Goal: Information Seeking & Learning: Get advice/opinions

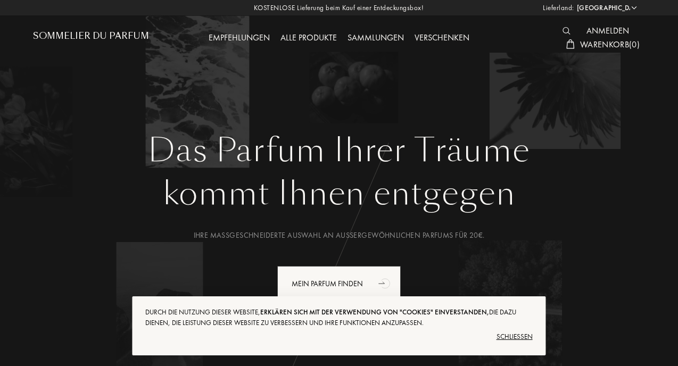
select select "DE"
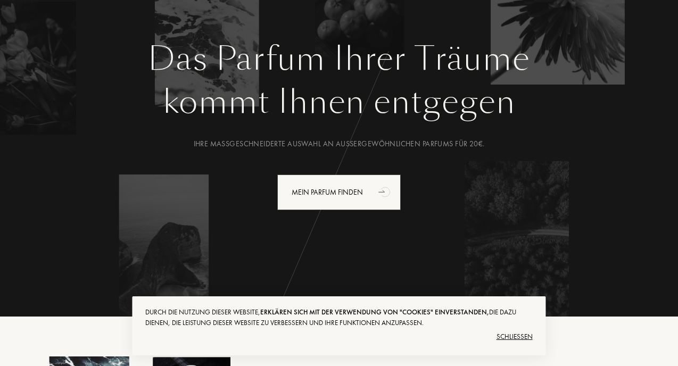
click at [495, 335] on div "Schließen" at bounding box center [338, 336] width 387 height 17
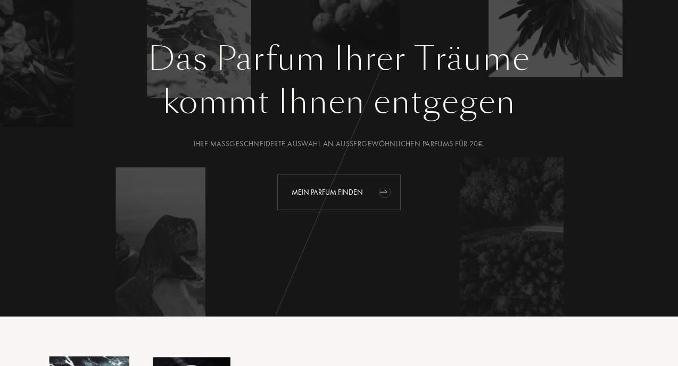
click at [322, 198] on div "Mein Parfum finden" at bounding box center [338, 192] width 123 height 36
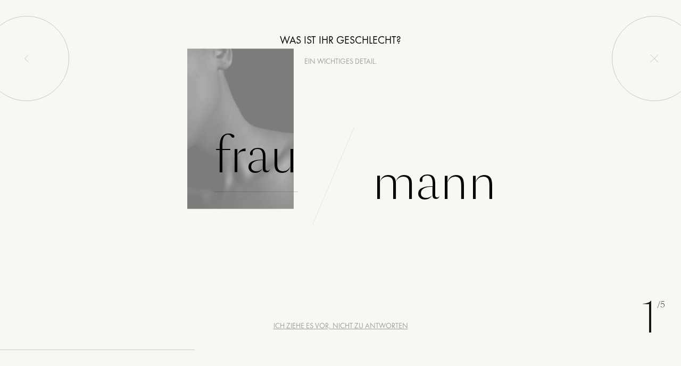
click at [274, 175] on div "Frau" at bounding box center [256, 156] width 84 height 72
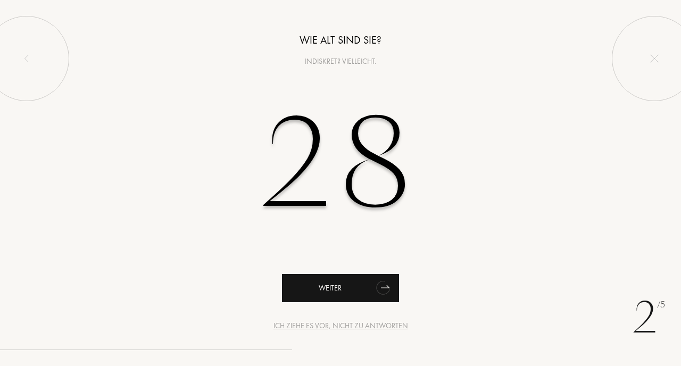
type input "28"
click at [345, 285] on div "Weiter" at bounding box center [340, 288] width 117 height 28
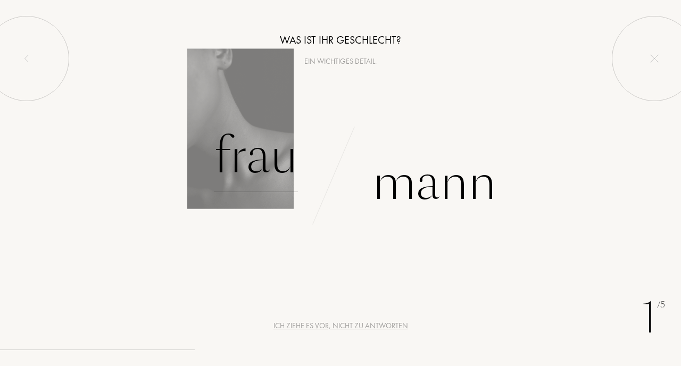
click at [273, 159] on div "Frau" at bounding box center [256, 156] width 84 height 72
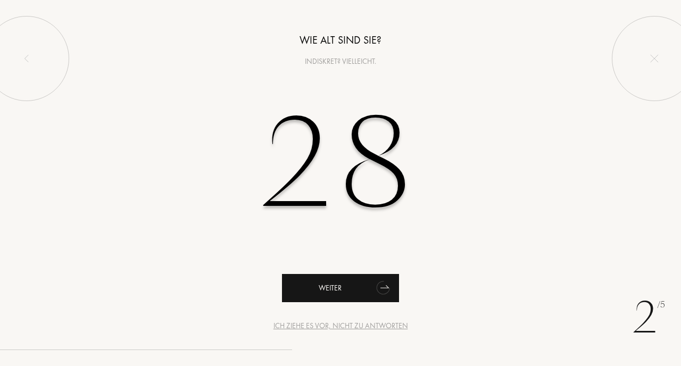
type input "28"
click at [336, 279] on div "Weiter" at bounding box center [340, 288] width 117 height 28
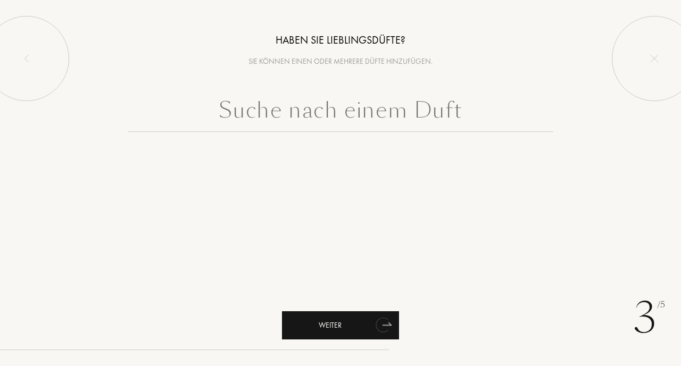
click at [347, 331] on div "Weiter" at bounding box center [340, 325] width 117 height 28
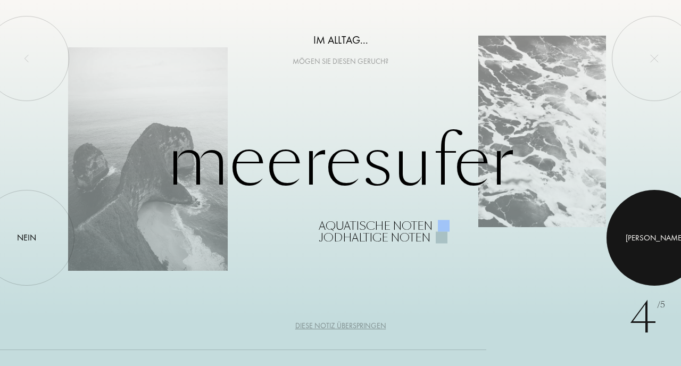
click at [644, 228] on div at bounding box center [654, 238] width 96 height 96
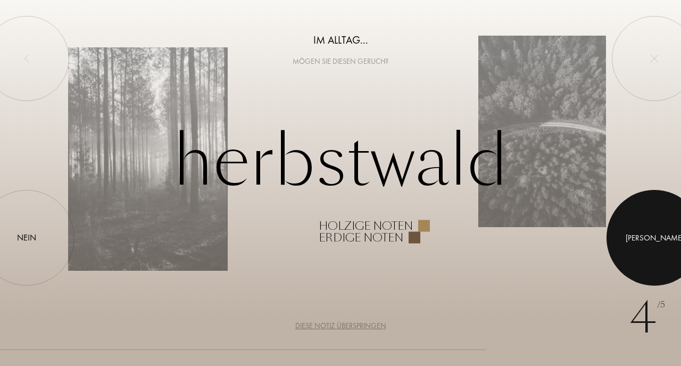
click at [644, 228] on div at bounding box center [654, 238] width 96 height 96
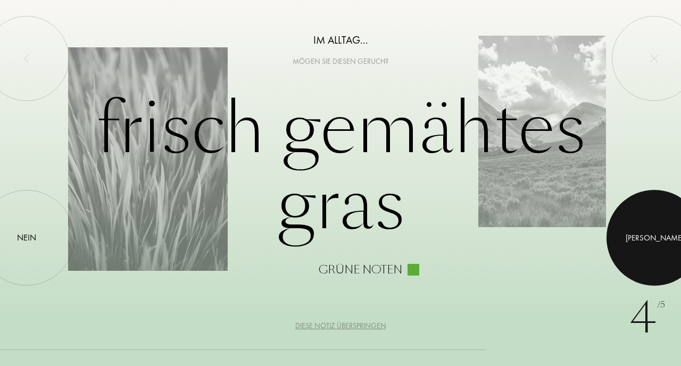
click at [644, 228] on div at bounding box center [654, 238] width 96 height 96
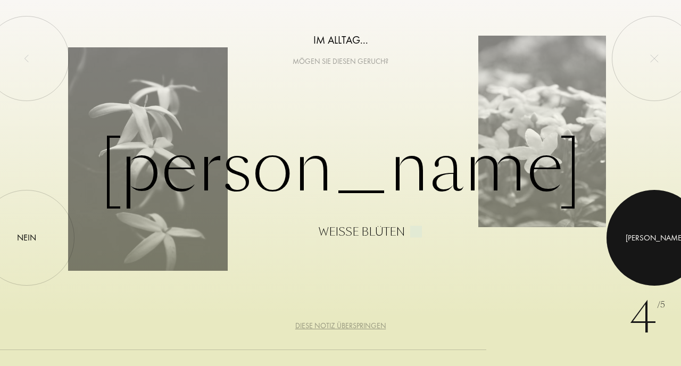
click at [644, 228] on div at bounding box center [654, 238] width 96 height 96
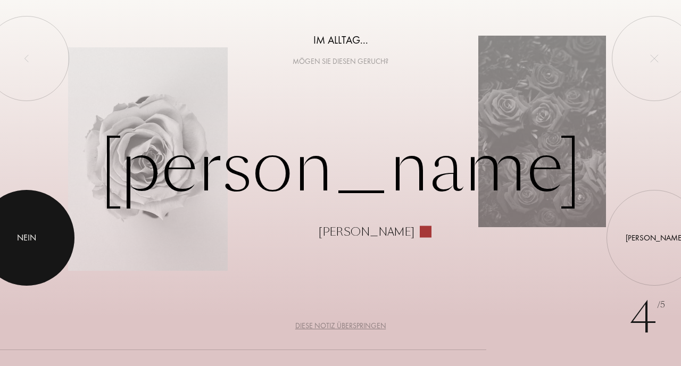
click at [36, 237] on div "Nein" at bounding box center [26, 237] width 19 height 13
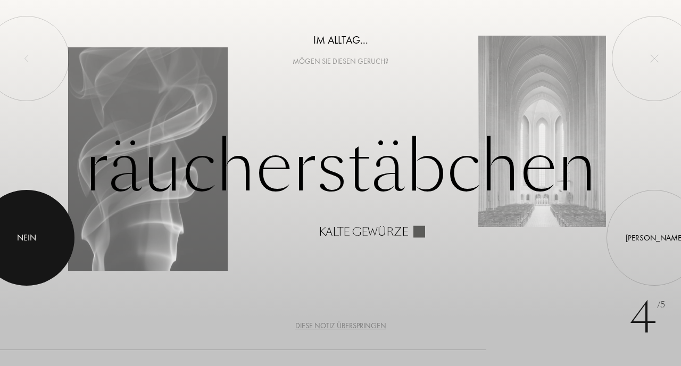
click at [18, 238] on div "Nein" at bounding box center [26, 237] width 19 height 13
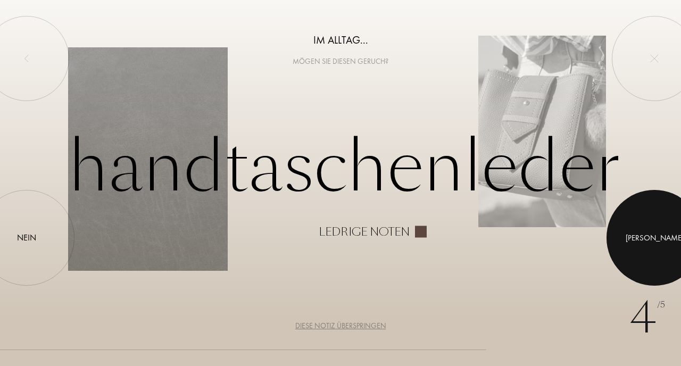
click at [629, 239] on div at bounding box center [654, 238] width 96 height 96
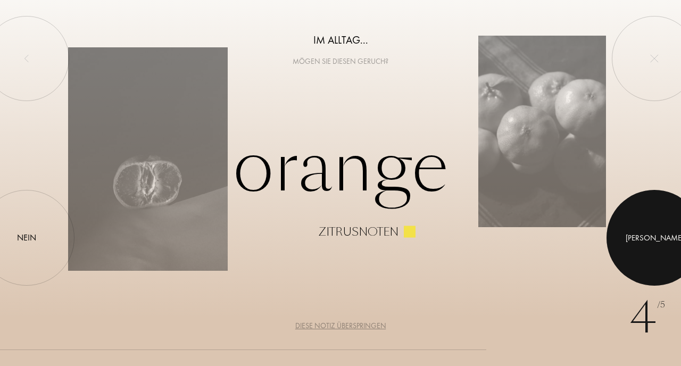
click at [667, 264] on div at bounding box center [654, 238] width 96 height 96
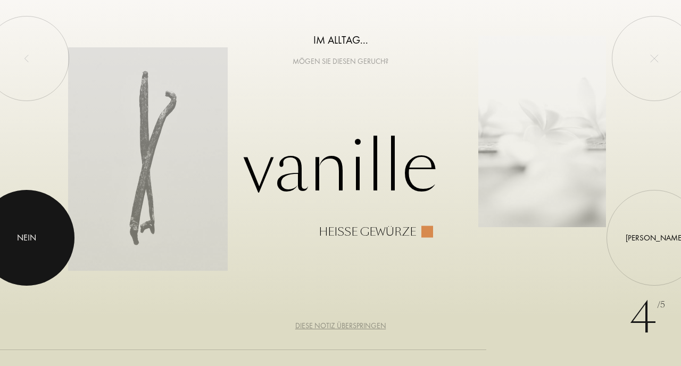
click at [38, 228] on div at bounding box center [27, 238] width 96 height 96
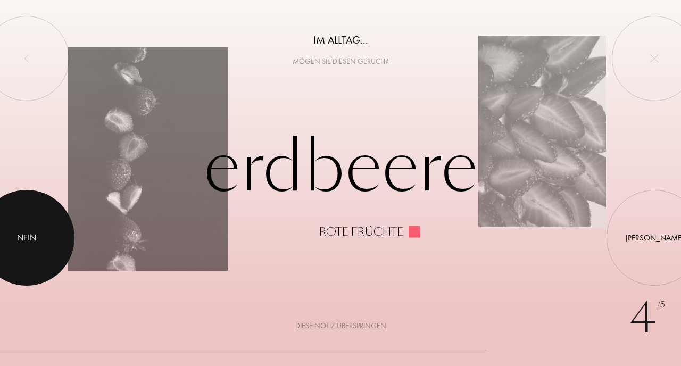
click at [73, 245] on div at bounding box center [27, 238] width 96 height 96
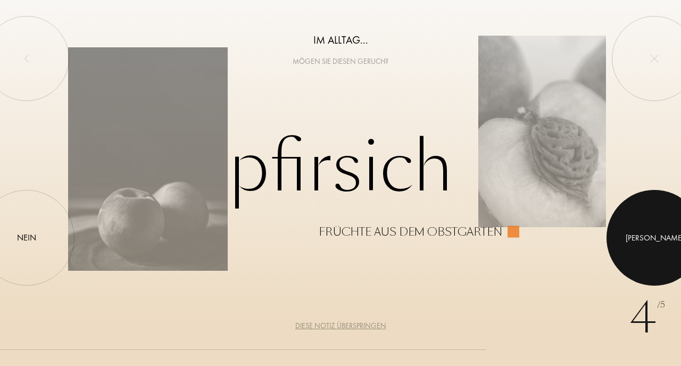
click at [661, 244] on div at bounding box center [654, 238] width 96 height 96
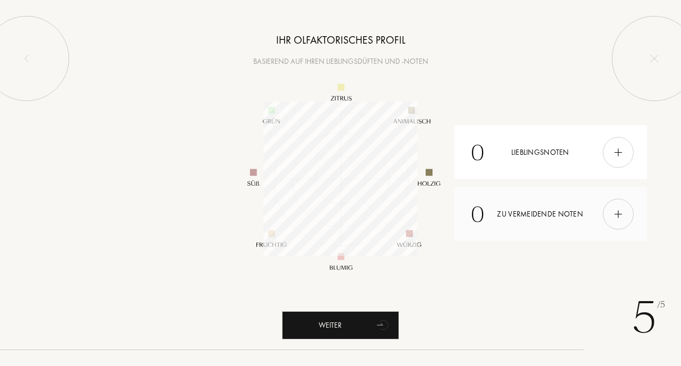
scroll to position [154, 154]
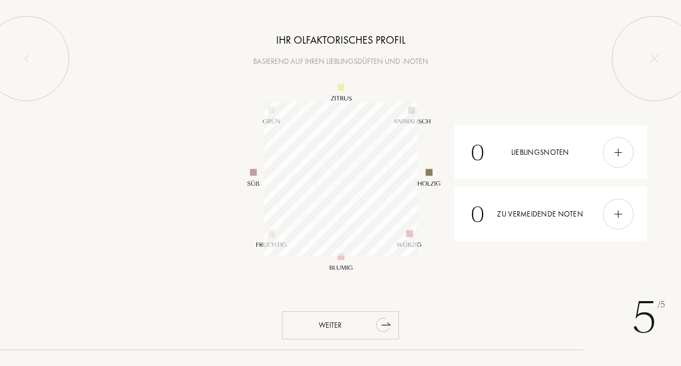
click at [360, 326] on div "Weiter" at bounding box center [340, 325] width 117 height 28
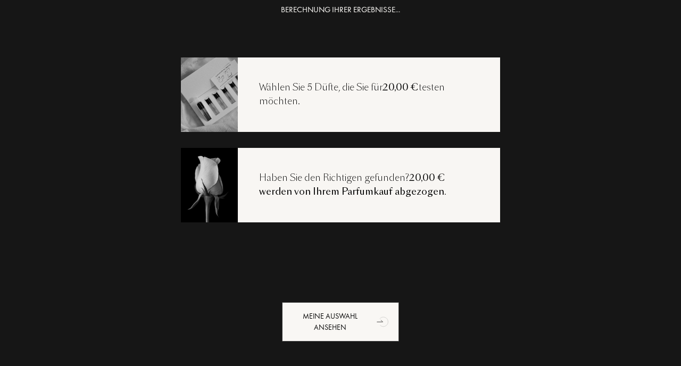
scroll to position [21, 0]
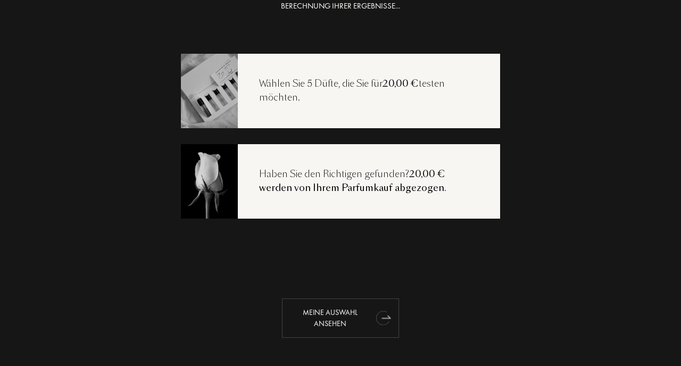
click at [335, 319] on div "Meine Auswahl ansehen" at bounding box center [340, 317] width 117 height 39
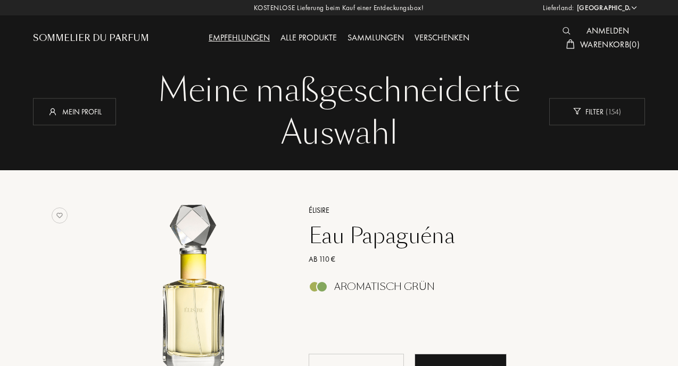
select select "DE"
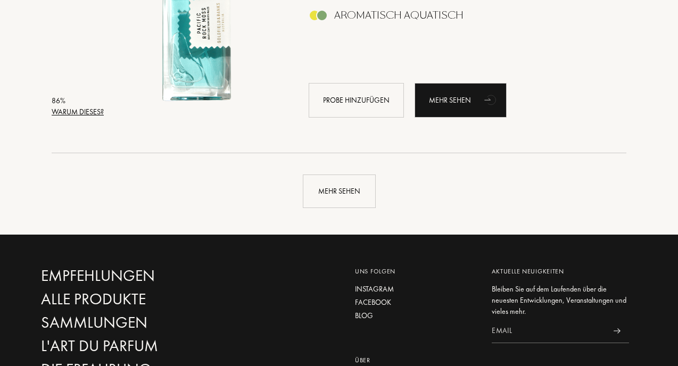
scroll to position [2558, 0]
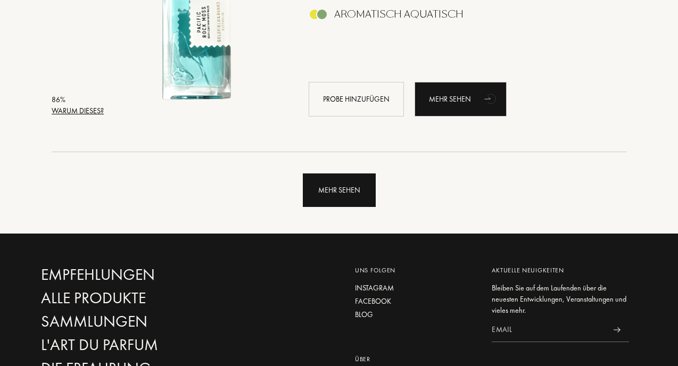
click at [362, 194] on div "Mehr sehen" at bounding box center [339, 190] width 73 height 34
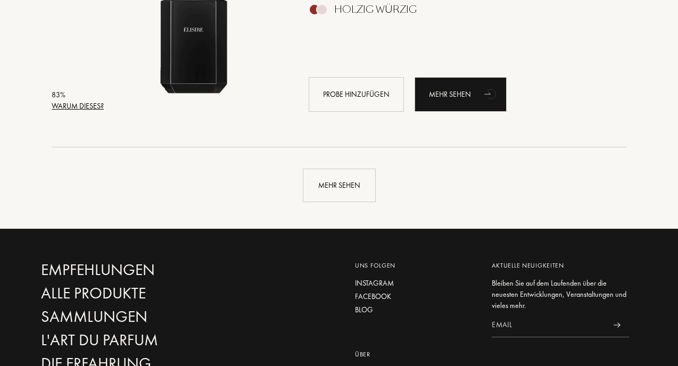
scroll to position [5103, 0]
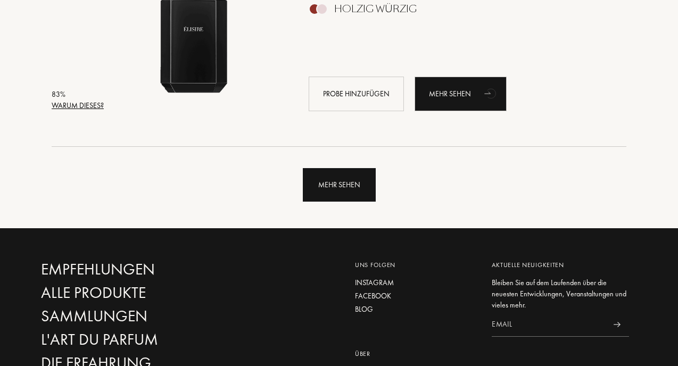
click at [345, 194] on div "Mehr sehen" at bounding box center [339, 185] width 73 height 34
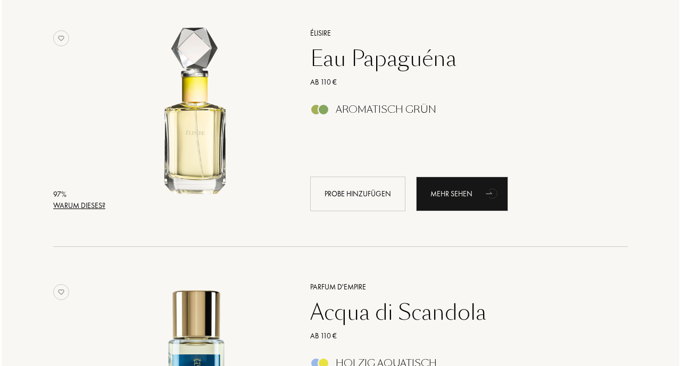
scroll to position [155, 0]
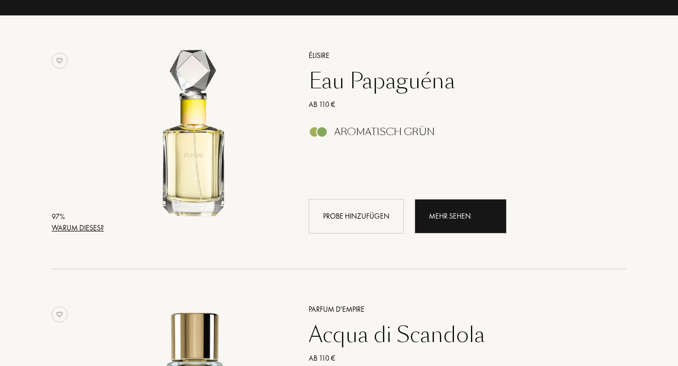
click at [77, 227] on div "Warum dieses?" at bounding box center [78, 227] width 52 height 11
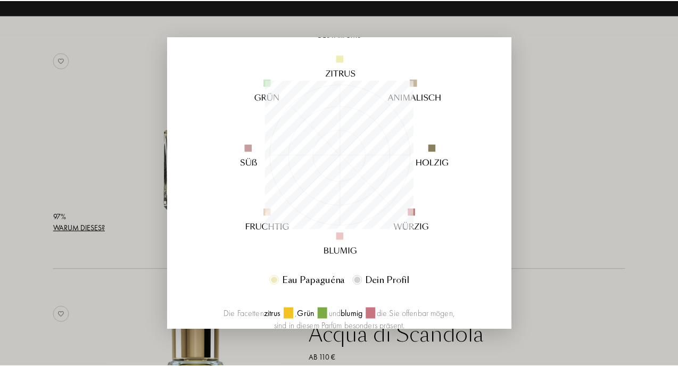
scroll to position [105, 0]
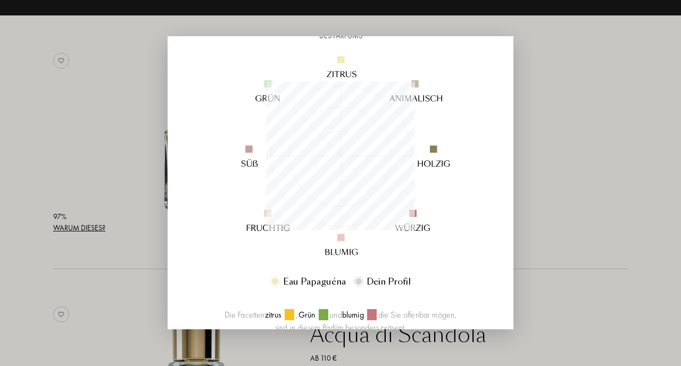
click at [646, 197] on div at bounding box center [340, 183] width 681 height 366
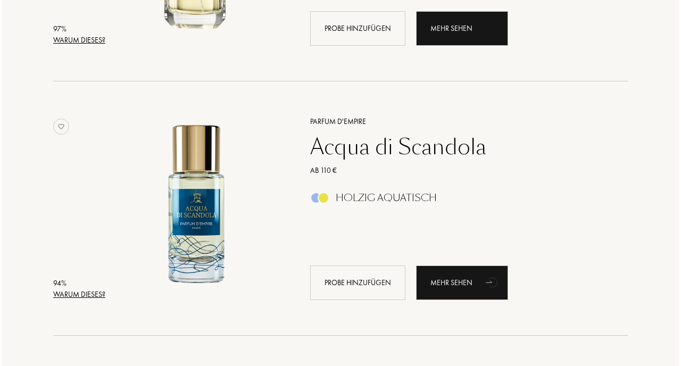
scroll to position [351, 0]
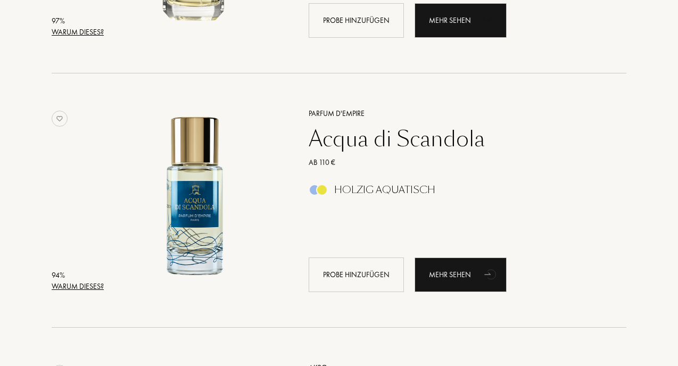
click at [73, 287] on div "Warum dieses?" at bounding box center [78, 286] width 52 height 11
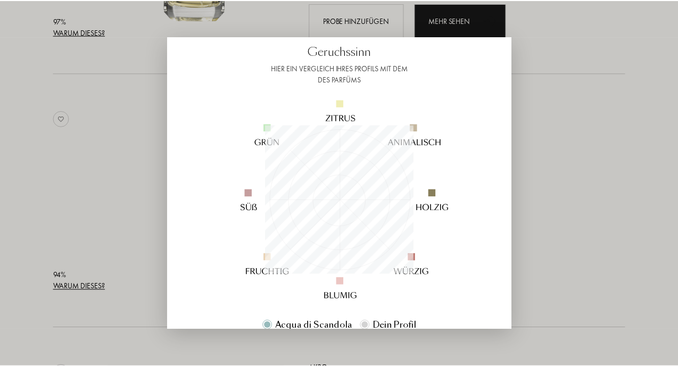
scroll to position [0, 0]
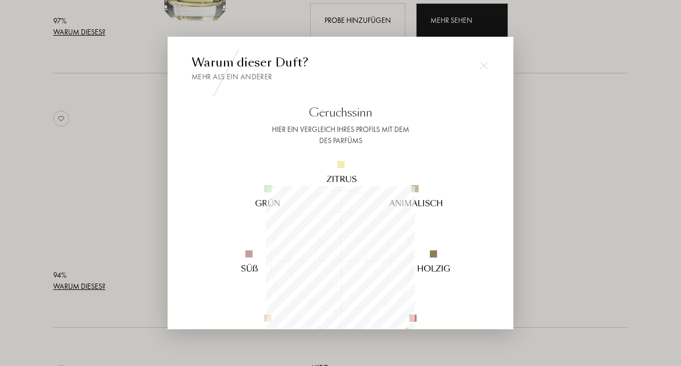
click at [580, 139] on div at bounding box center [340, 183] width 681 height 366
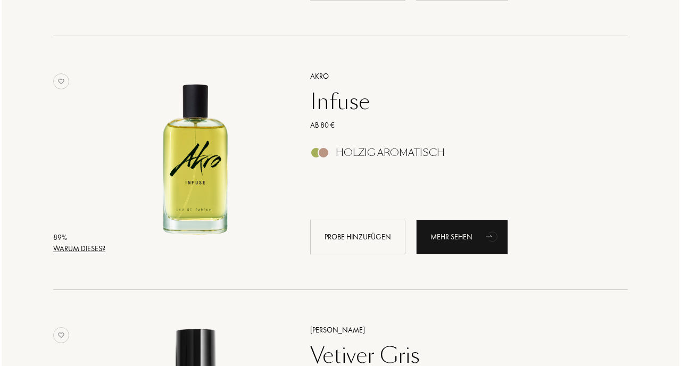
scroll to position [645, 0]
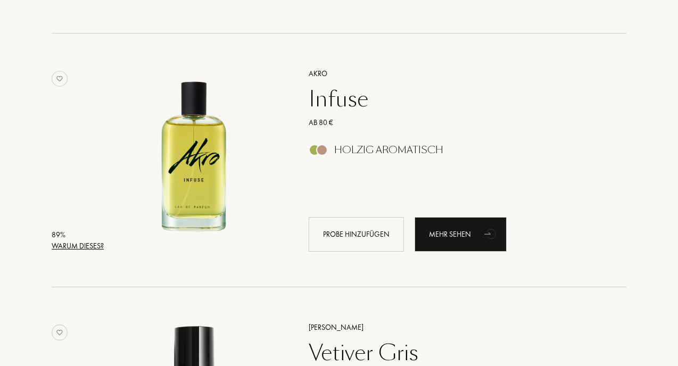
click at [86, 247] on div "Warum dieses?" at bounding box center [78, 245] width 52 height 11
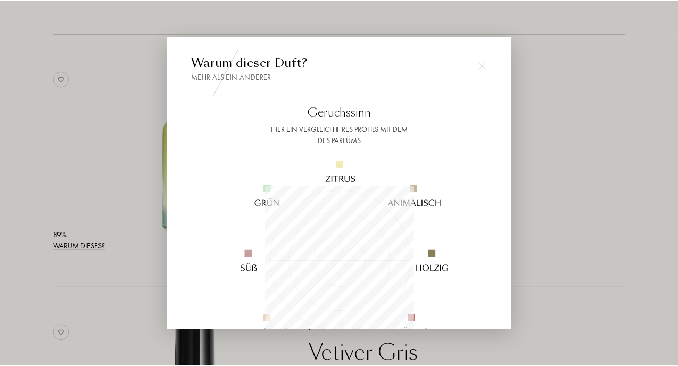
scroll to position [63, 0]
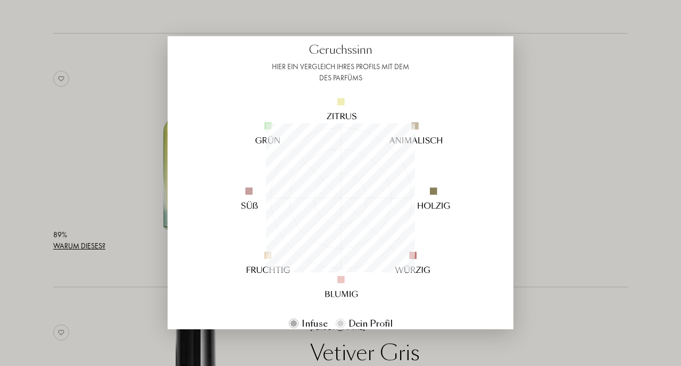
click at [567, 130] on div at bounding box center [340, 183] width 681 height 366
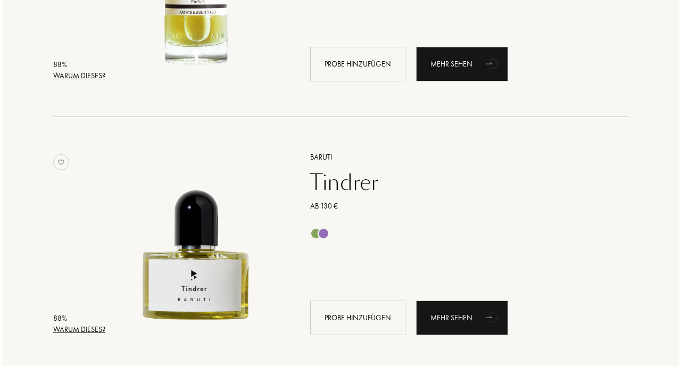
scroll to position [1071, 0]
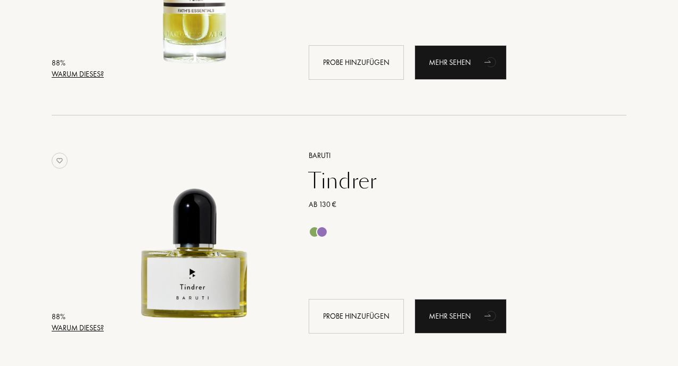
click at [79, 74] on div "Warum dieses?" at bounding box center [78, 74] width 52 height 11
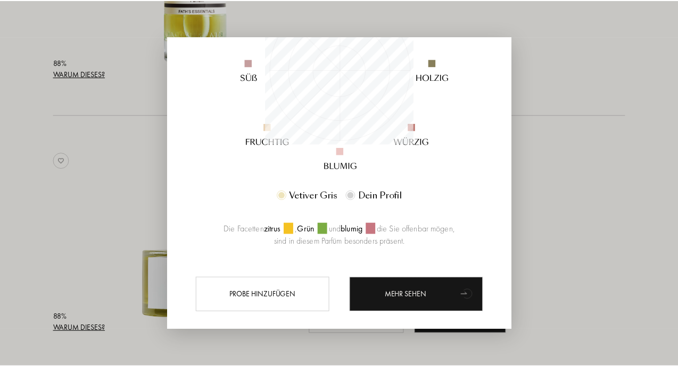
scroll to position [193, 0]
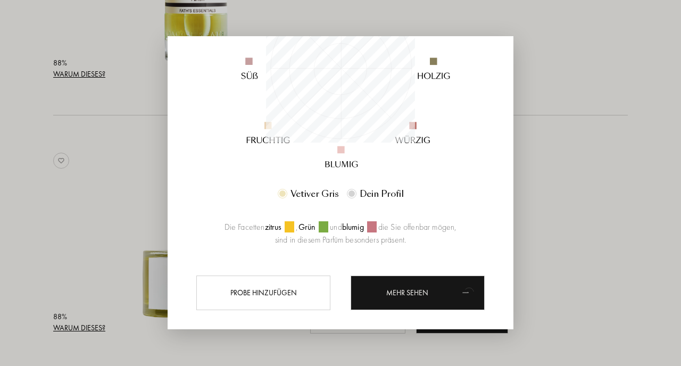
click at [567, 245] on div at bounding box center [340, 183] width 681 height 366
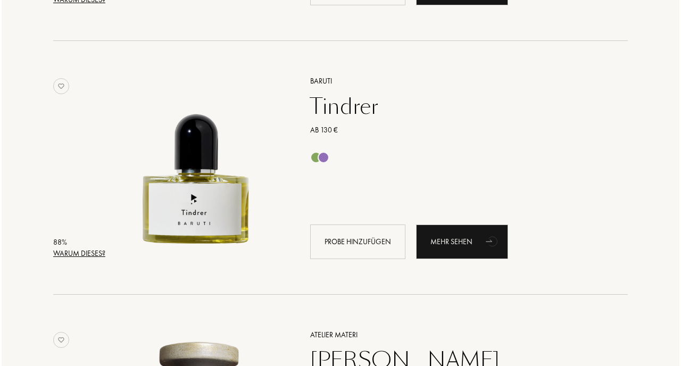
scroll to position [1151, 0]
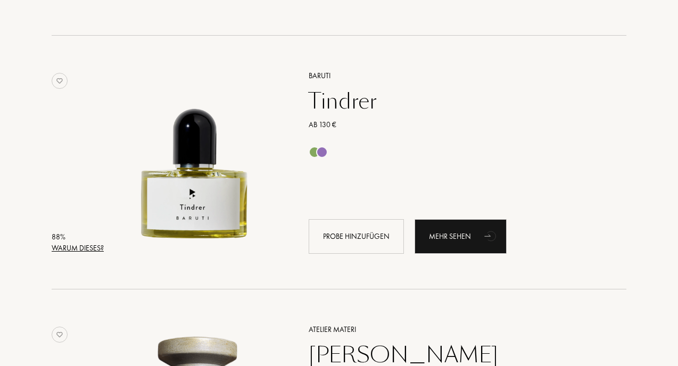
click at [76, 248] on div "Warum dieses?" at bounding box center [78, 248] width 52 height 11
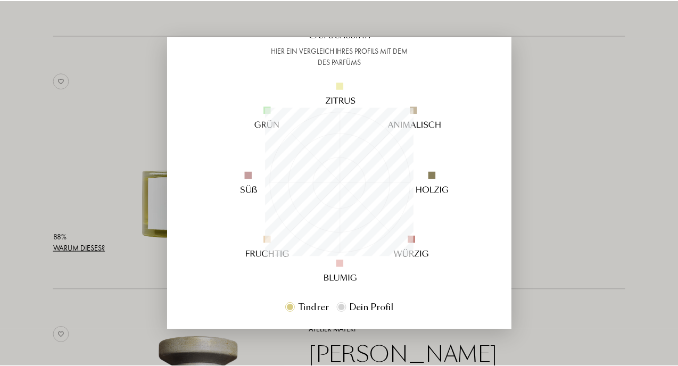
scroll to position [82, 0]
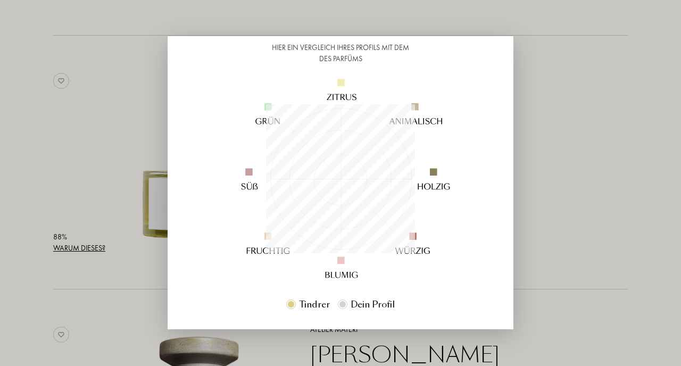
click at [568, 85] on div at bounding box center [340, 183] width 681 height 366
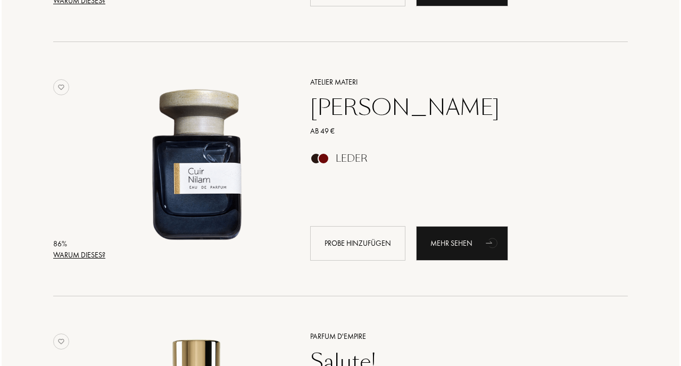
scroll to position [1398, 0]
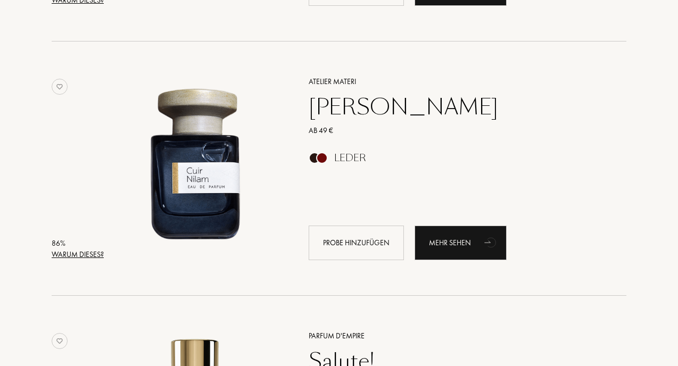
click at [90, 253] on div "Warum dieses?" at bounding box center [78, 254] width 52 height 11
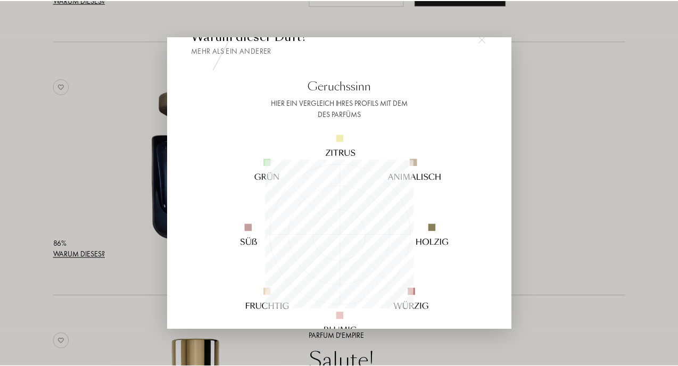
scroll to position [28, 0]
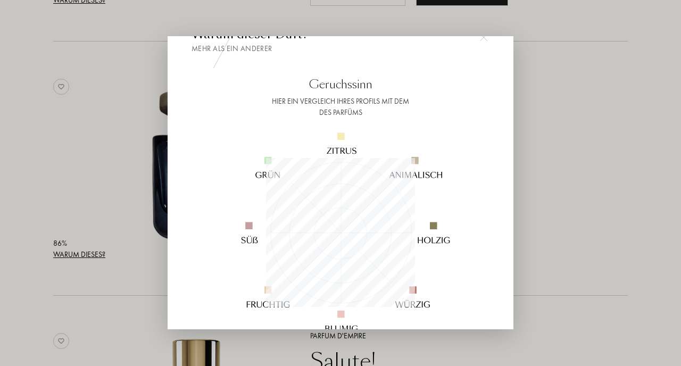
click at [483, 40] on img at bounding box center [483, 37] width 7 height 7
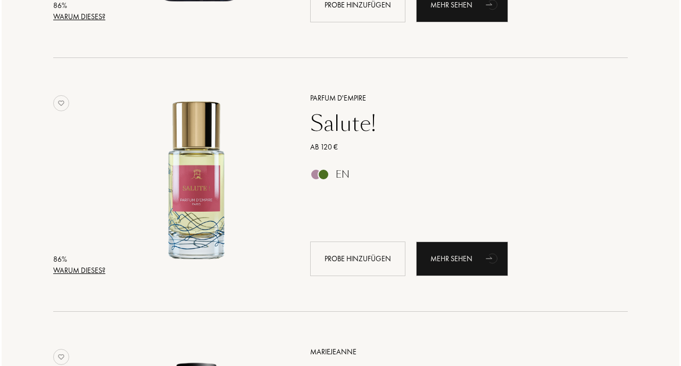
scroll to position [1637, 0]
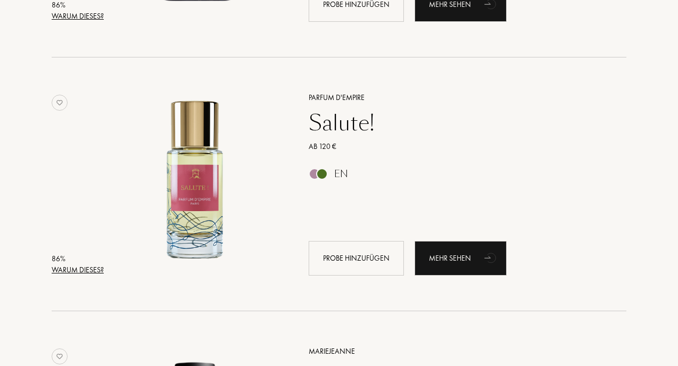
click at [67, 270] on div "Warum dieses?" at bounding box center [78, 269] width 52 height 11
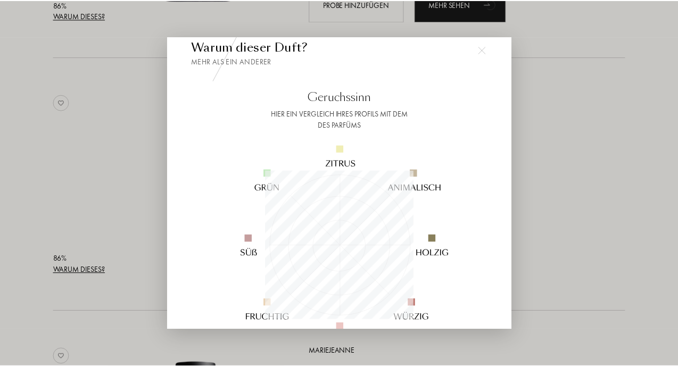
scroll to position [17, 0]
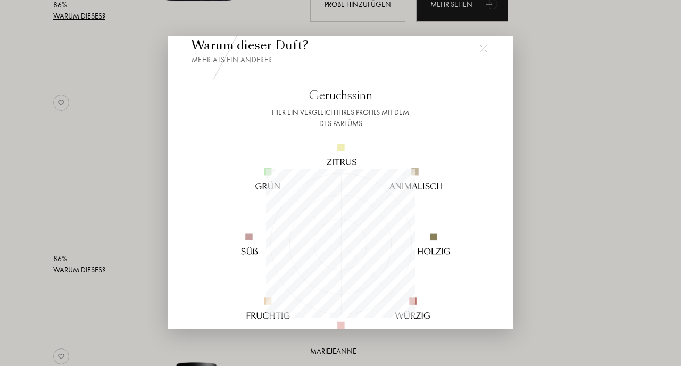
click at [482, 48] on img at bounding box center [483, 48] width 7 height 7
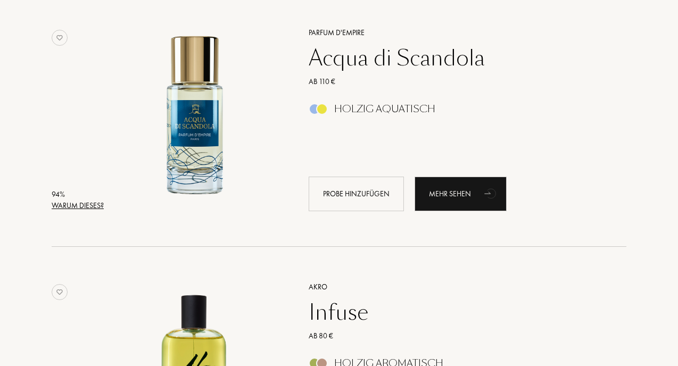
scroll to position [0, 0]
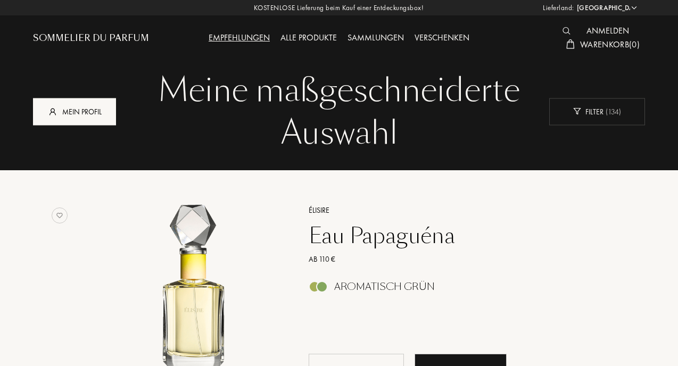
click at [45, 122] on div "Mein Profil" at bounding box center [74, 111] width 83 height 27
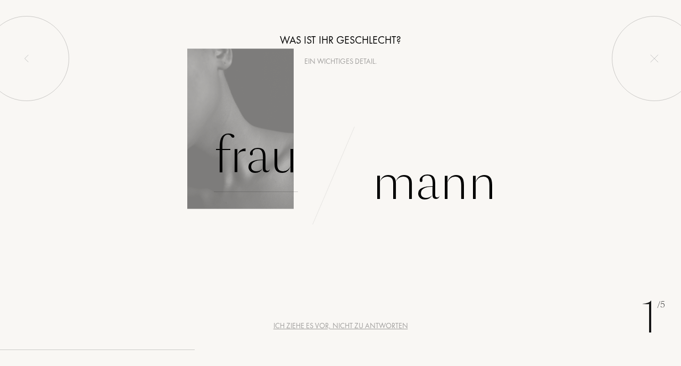
click at [296, 179] on div "Frau" at bounding box center [256, 156] width 84 height 72
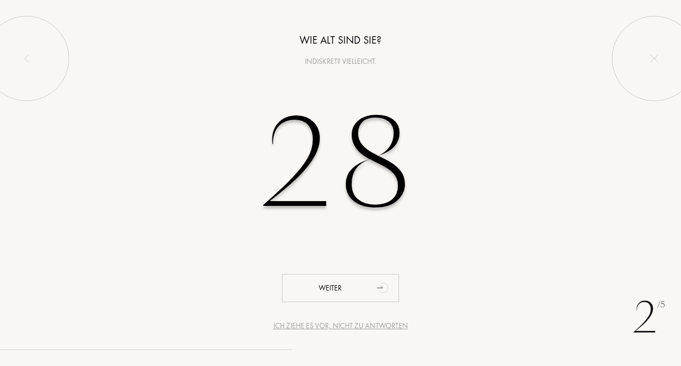
type input "28"
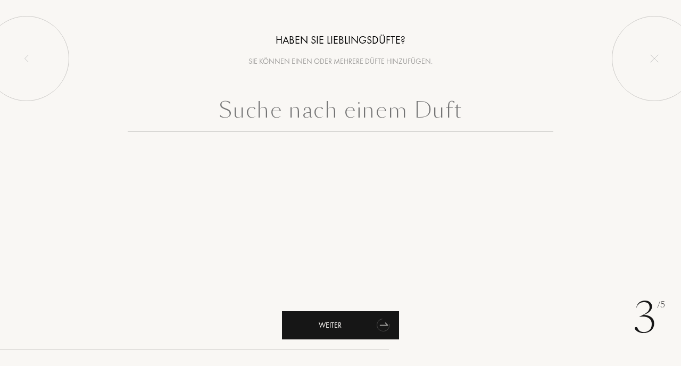
click at [343, 333] on div "Weiter" at bounding box center [340, 325] width 117 height 28
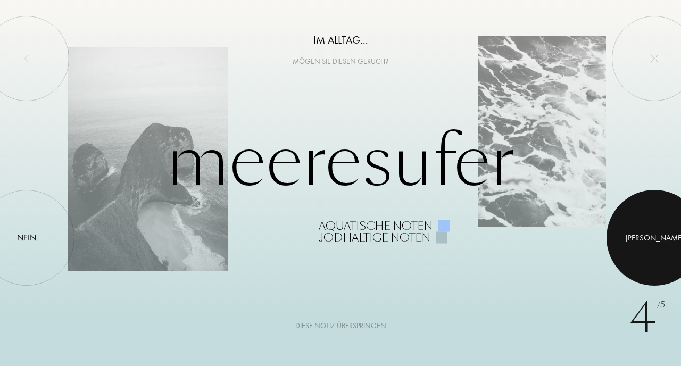
click at [644, 221] on div at bounding box center [654, 238] width 96 height 96
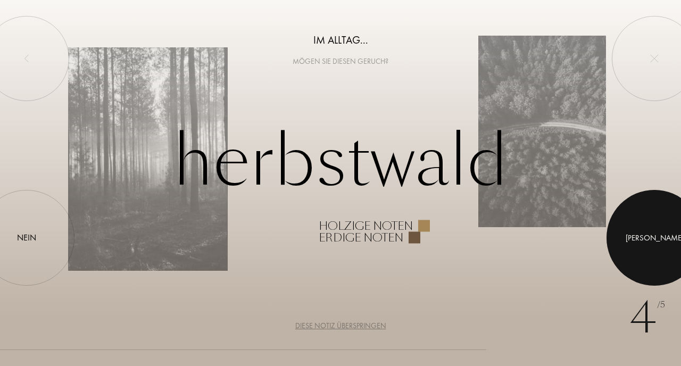
click at [644, 221] on div at bounding box center [654, 238] width 96 height 96
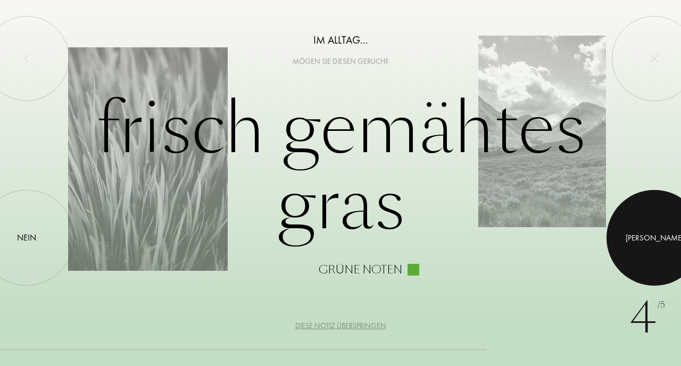
click at [644, 221] on div at bounding box center [654, 238] width 96 height 96
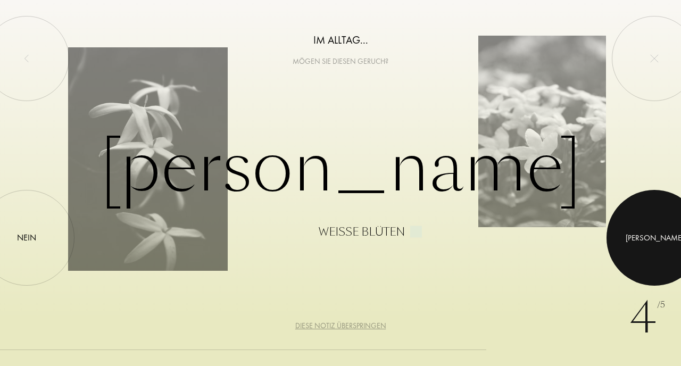
click at [644, 221] on div at bounding box center [654, 238] width 96 height 96
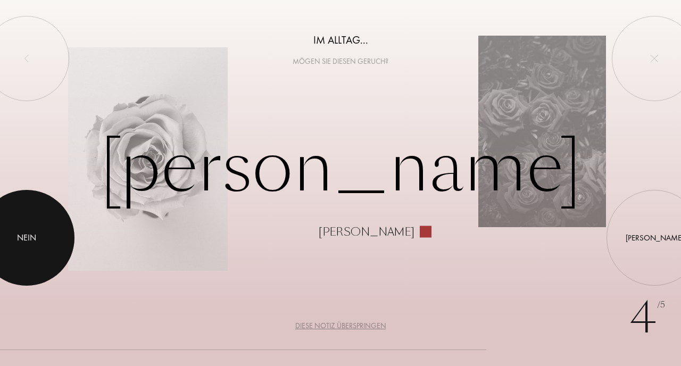
click at [51, 252] on div at bounding box center [27, 238] width 96 height 96
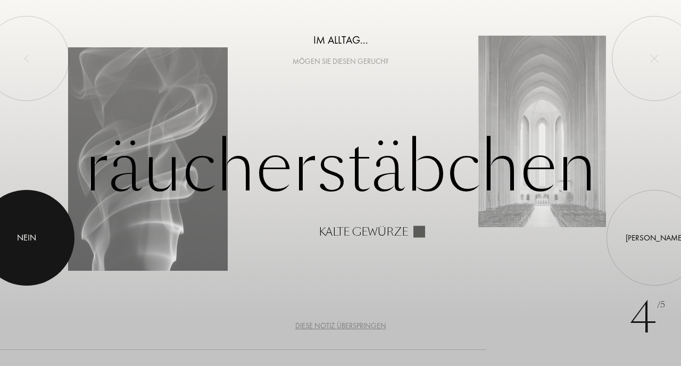
click at [51, 232] on div at bounding box center [27, 238] width 96 height 96
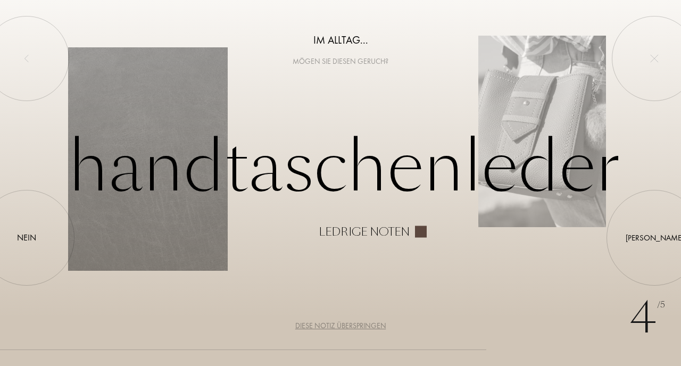
click at [336, 322] on div "Diese Notiz überspringen" at bounding box center [340, 325] width 91 height 11
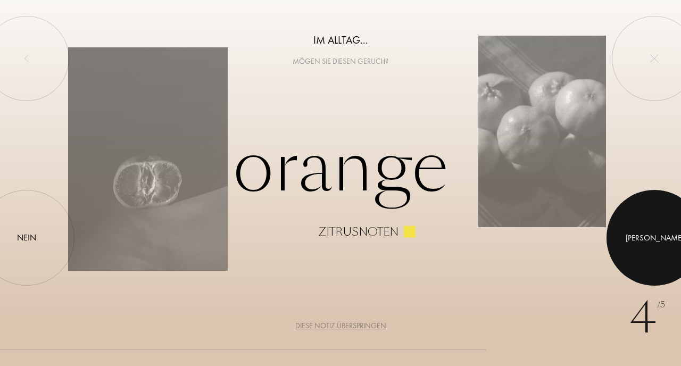
click at [632, 254] on div at bounding box center [654, 238] width 96 height 96
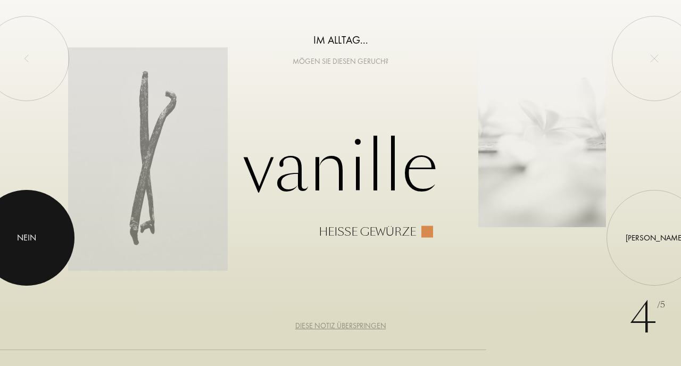
click at [46, 234] on div at bounding box center [27, 238] width 96 height 96
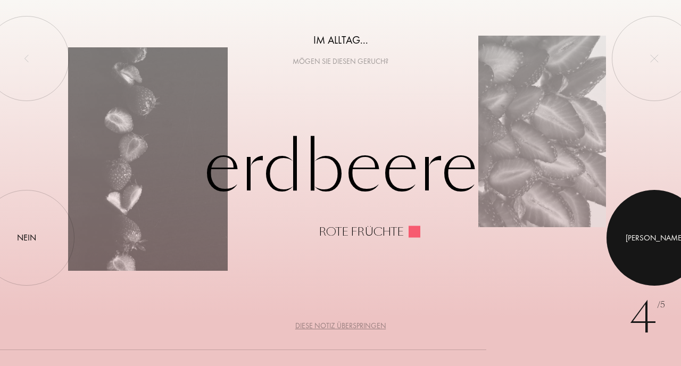
click at [635, 250] on div at bounding box center [654, 238] width 96 height 96
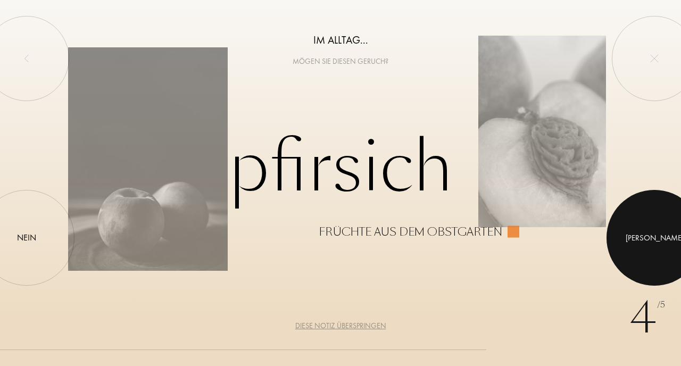
click at [635, 250] on div at bounding box center [654, 238] width 96 height 96
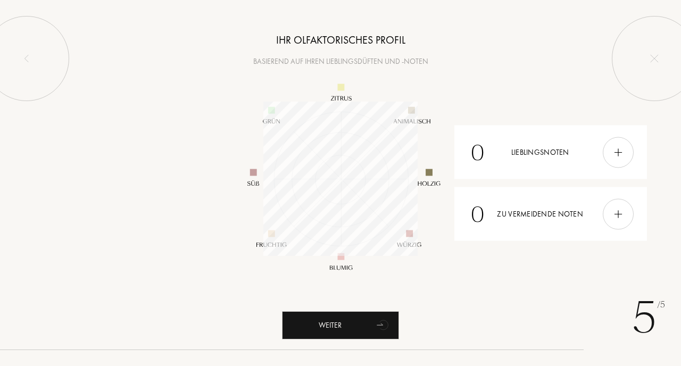
scroll to position [154, 154]
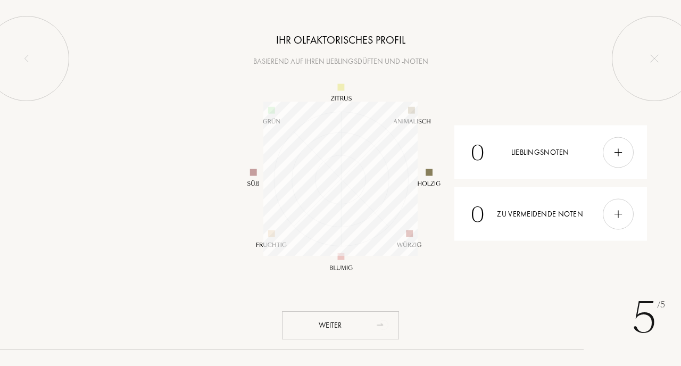
click at [359, 328] on div "Weiter" at bounding box center [340, 325] width 117 height 28
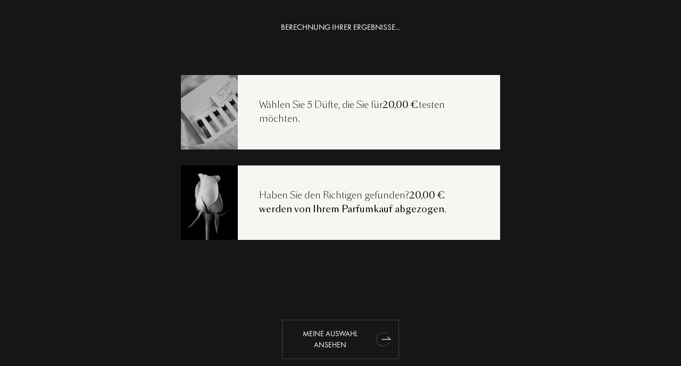
click at [344, 347] on div "Meine Auswahl ansehen" at bounding box center [340, 339] width 117 height 39
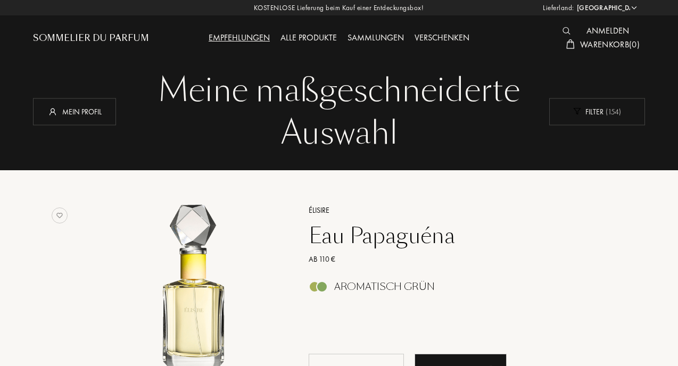
select select "DE"
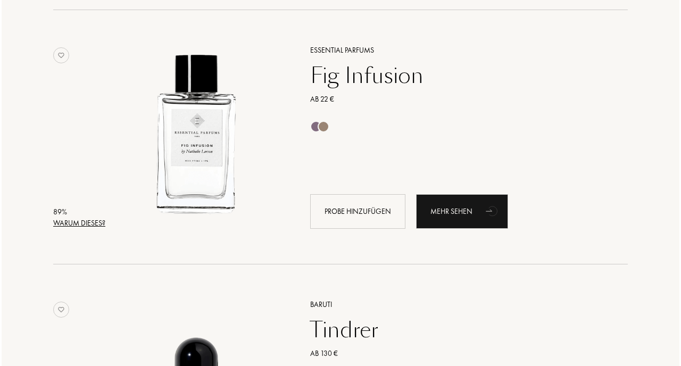
scroll to position [888, 0]
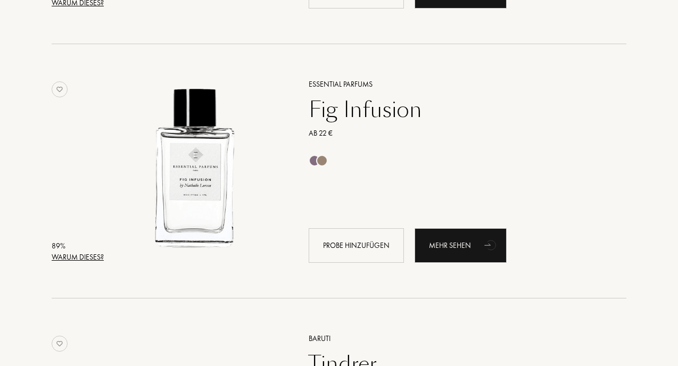
click at [76, 257] on div "Warum dieses?" at bounding box center [78, 257] width 52 height 11
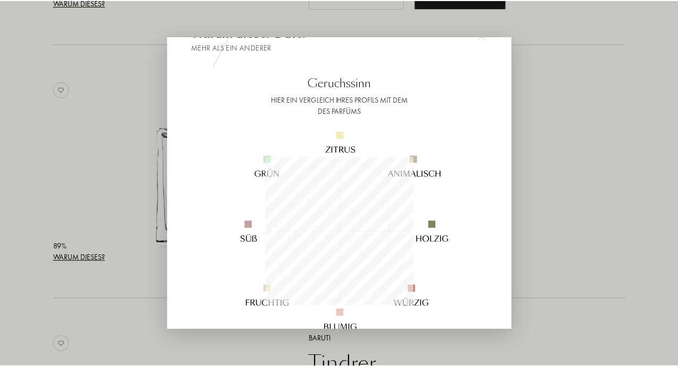
scroll to position [31, 0]
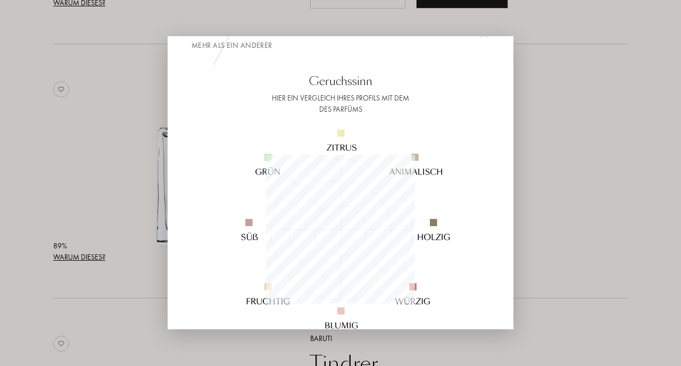
click at [598, 134] on div at bounding box center [340, 183] width 681 height 366
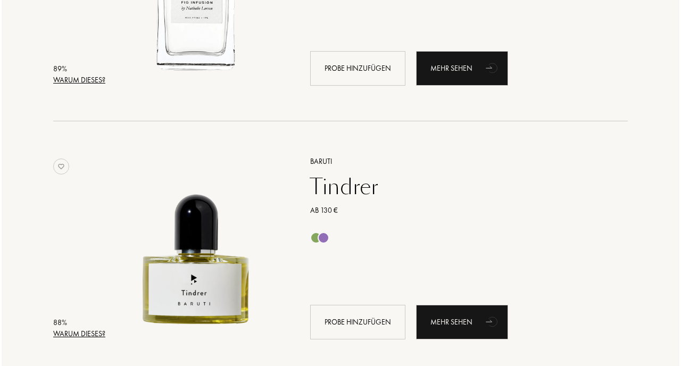
scroll to position [1106, 0]
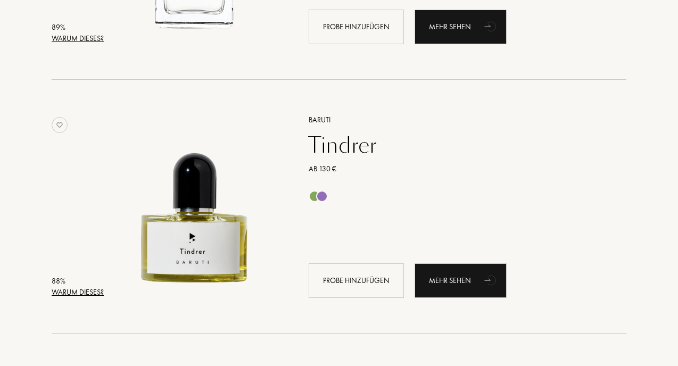
click at [79, 290] on div "Warum dieses?" at bounding box center [78, 292] width 52 height 11
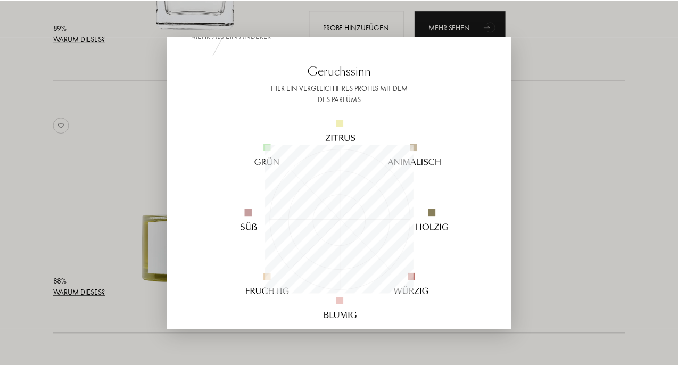
scroll to position [42, 0]
click at [588, 129] on div at bounding box center [340, 183] width 681 height 366
